Goal: Communication & Community: Answer question/provide support

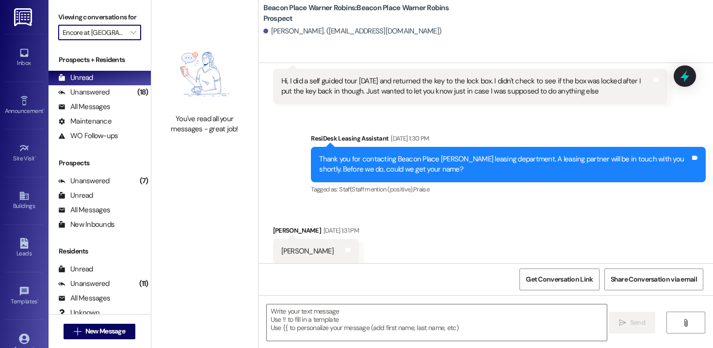
scroll to position [70, 0]
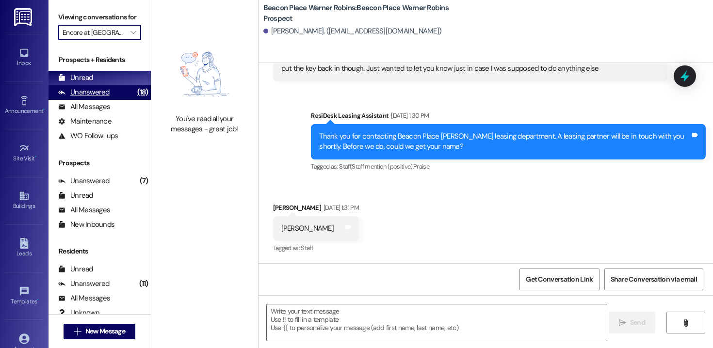
click at [108, 97] on div "Unanswered" at bounding box center [83, 92] width 51 height 10
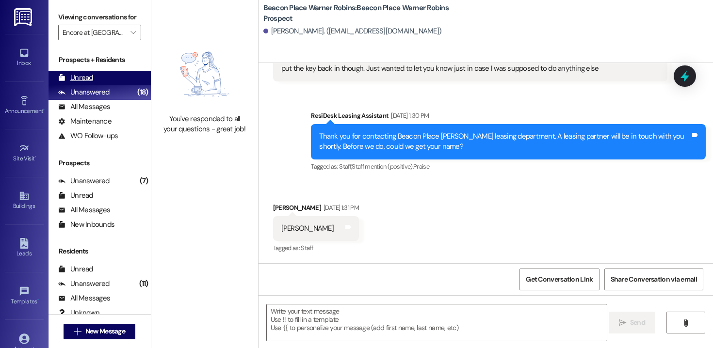
click at [83, 83] on div "Unread" at bounding box center [75, 78] width 35 height 10
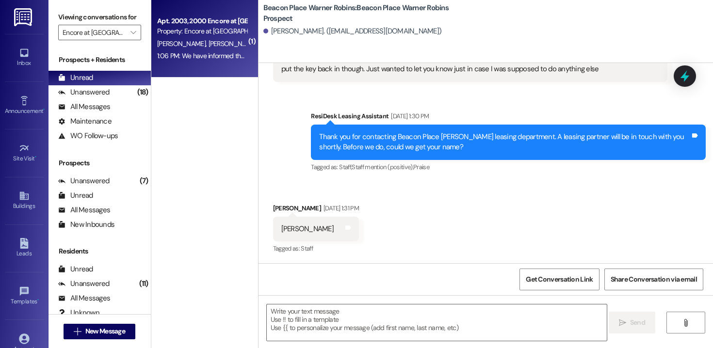
click at [192, 53] on div "1:06 PM: We have informed the postal office, and they will be fixing the issue.…" at bounding box center [269, 55] width 224 height 9
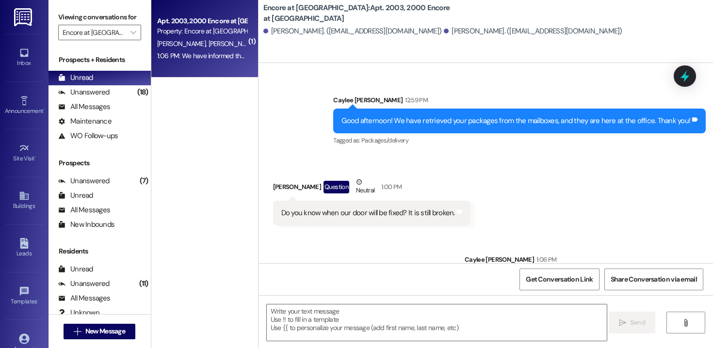
scroll to position [405, 0]
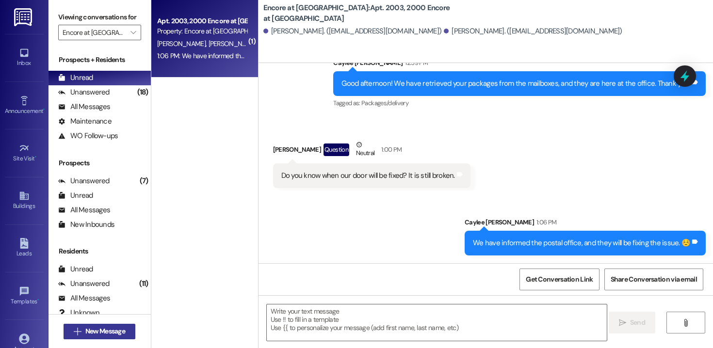
click at [104, 329] on span "New Message" at bounding box center [105, 331] width 40 height 10
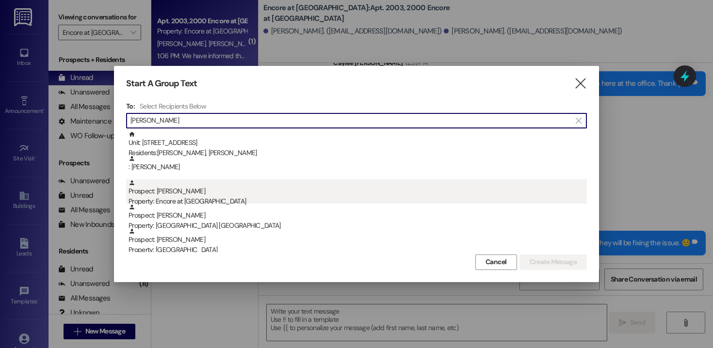
type input "[PERSON_NAME]"
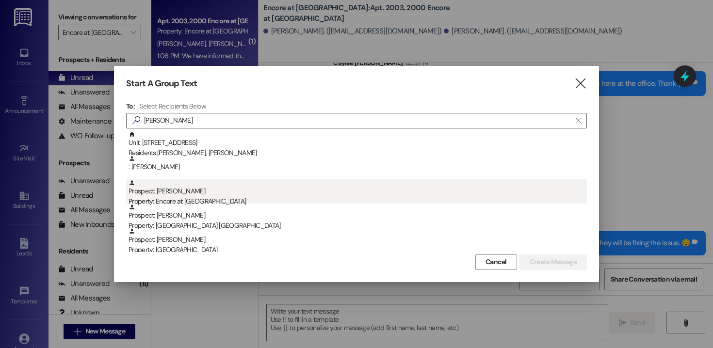
click at [191, 194] on div "Prospect: [PERSON_NAME] Property: Encore at [GEOGRAPHIC_DATA]" at bounding box center [358, 193] width 458 height 28
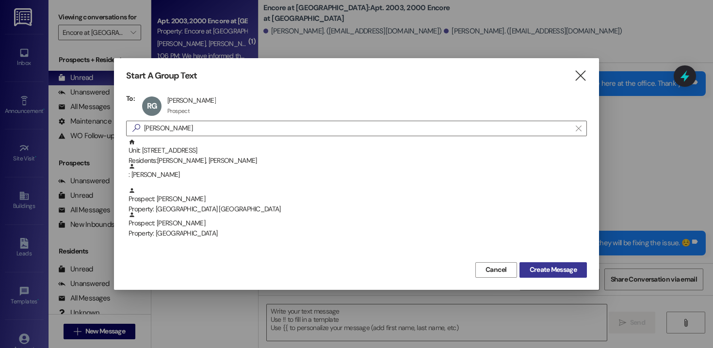
click at [537, 267] on span "Create Message" at bounding box center [553, 270] width 47 height 10
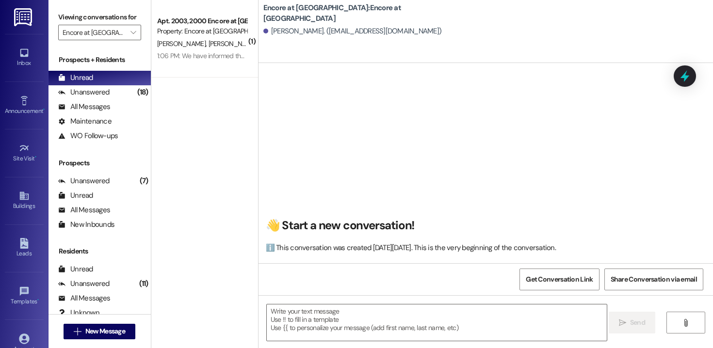
scroll to position [0, 0]
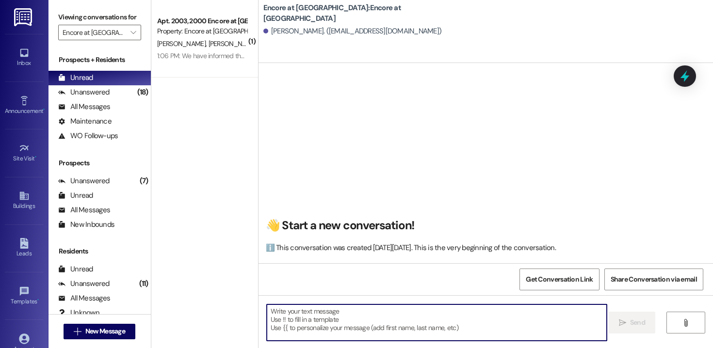
click at [349, 336] on textarea at bounding box center [437, 323] width 340 height 36
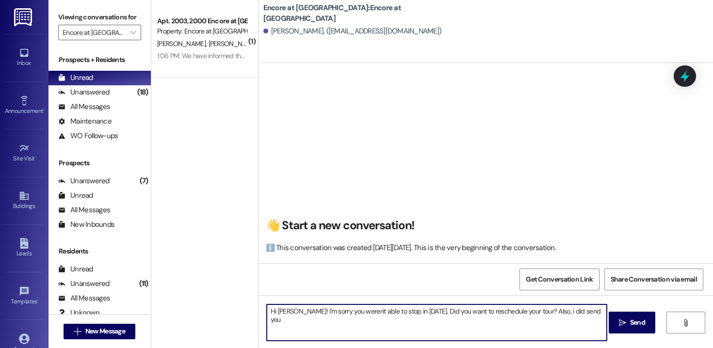
click at [543, 309] on textarea "Hi [PERSON_NAME]! I'm sorry you weren't able to stop in [DATE]. Did you want to…" at bounding box center [437, 323] width 340 height 36
click at [587, 308] on textarea "Hi [PERSON_NAME]! I'm sorry you weren't able to stop in [DATE]. Did you want to…" at bounding box center [437, 323] width 340 height 36
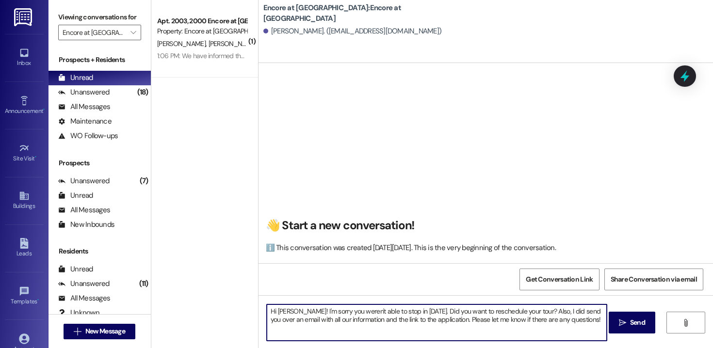
drag, startPoint x: 576, startPoint y: 325, endPoint x: 259, endPoint y: 314, distance: 316.9
click at [261, 314] on div "Hi [PERSON_NAME]! I'm sorry you weren't able to stop in [DATE]. Did you want to…" at bounding box center [431, 322] width 341 height 37
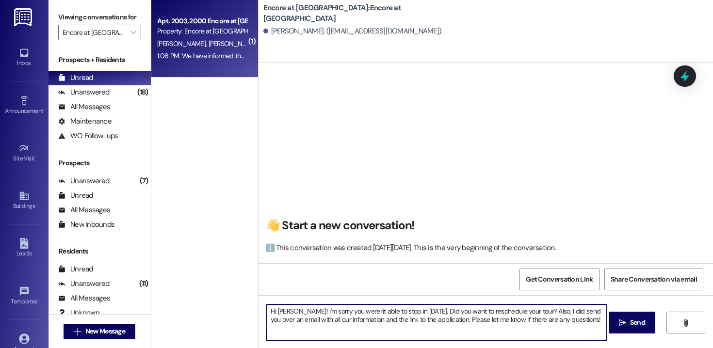
type textarea "Hi [PERSON_NAME]! I'm sorry you weren't able to stop in [DATE]. Did you want to…"
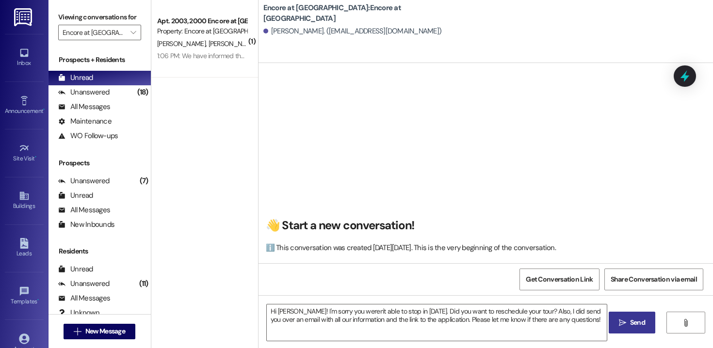
click at [631, 319] on span "Send" at bounding box center [637, 323] width 15 height 10
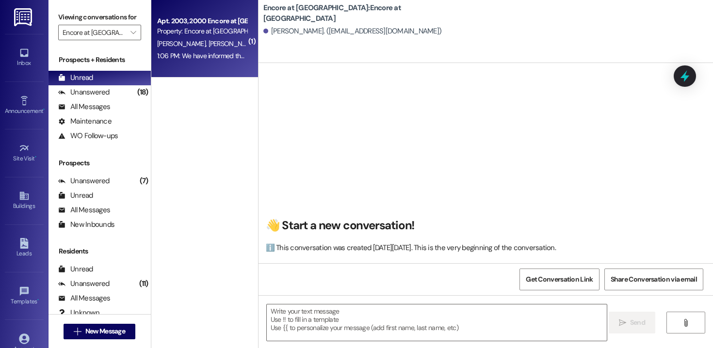
scroll to position [0, 0]
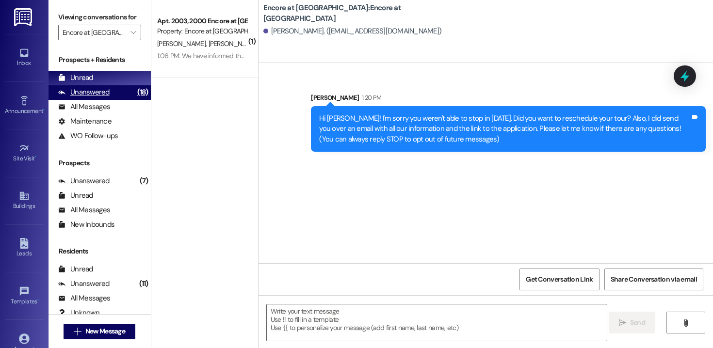
click at [107, 97] on div "Unanswered (18)" at bounding box center [100, 92] width 102 height 15
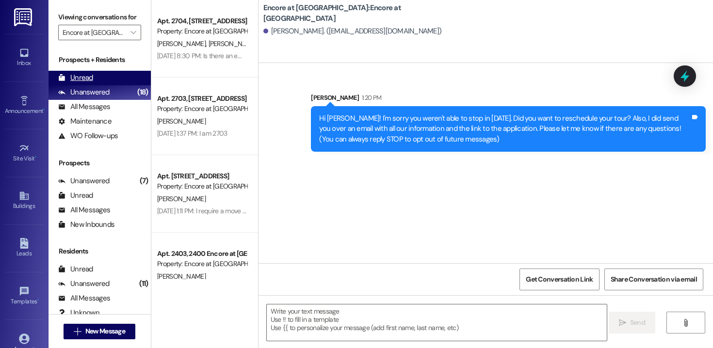
click at [84, 83] on div "Unread" at bounding box center [75, 78] width 35 height 10
